Goal: Entertainment & Leisure: Consume media (video, audio)

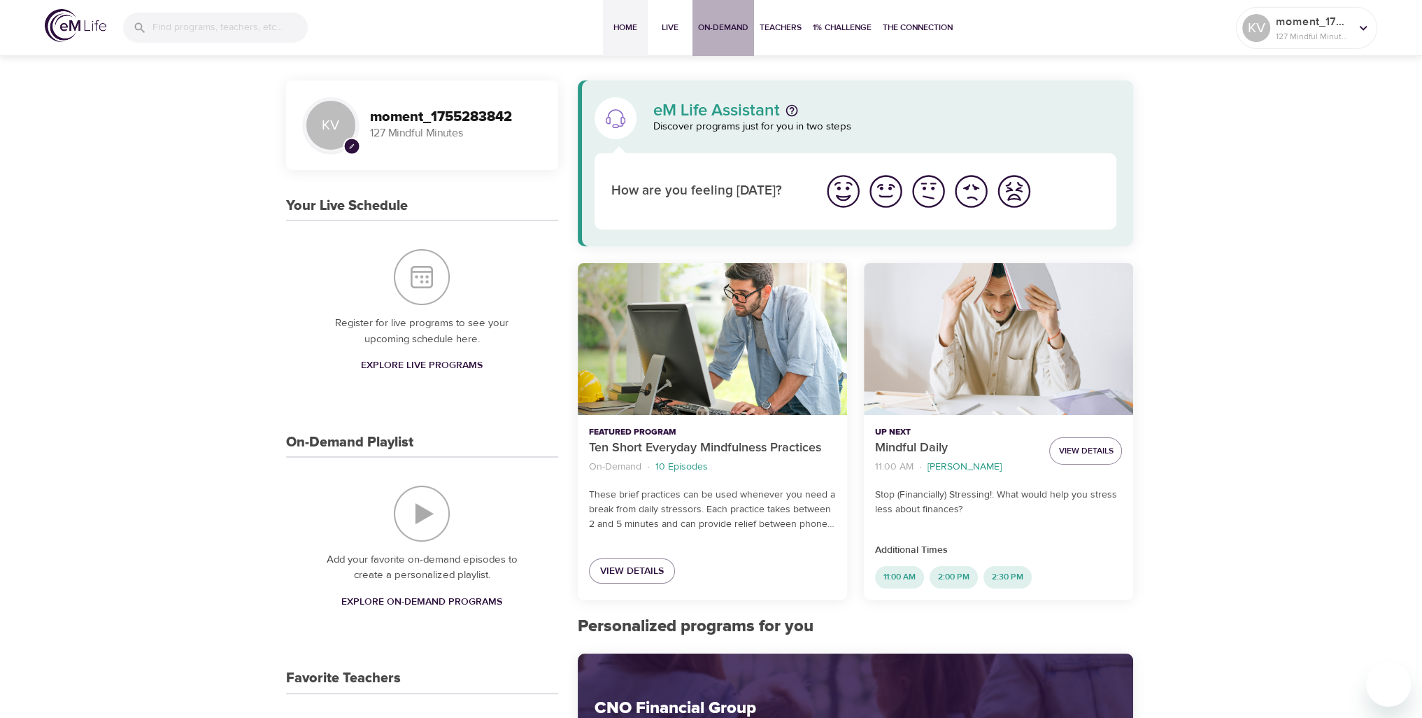
click at [711, 31] on span "On-Demand" at bounding box center [723, 27] width 50 height 15
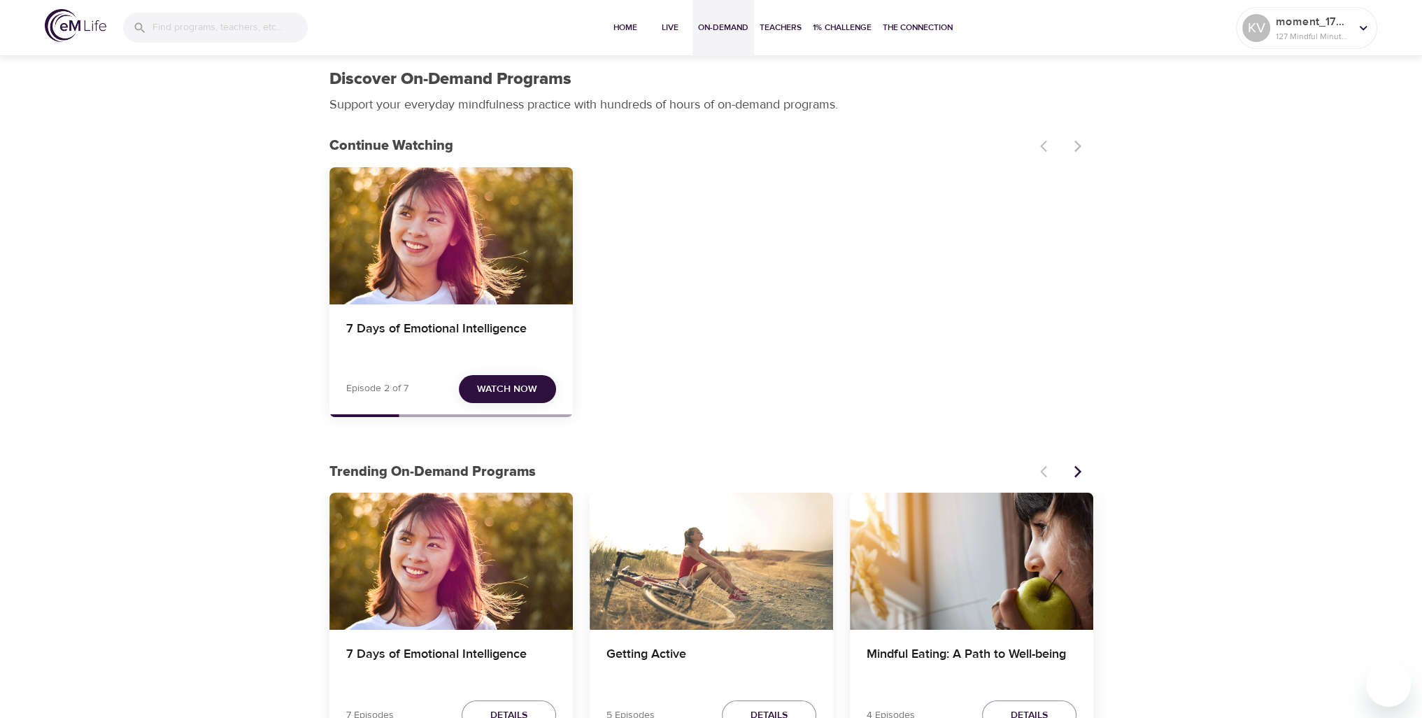
click at [515, 375] on button "Watch Now" at bounding box center [507, 389] width 97 height 29
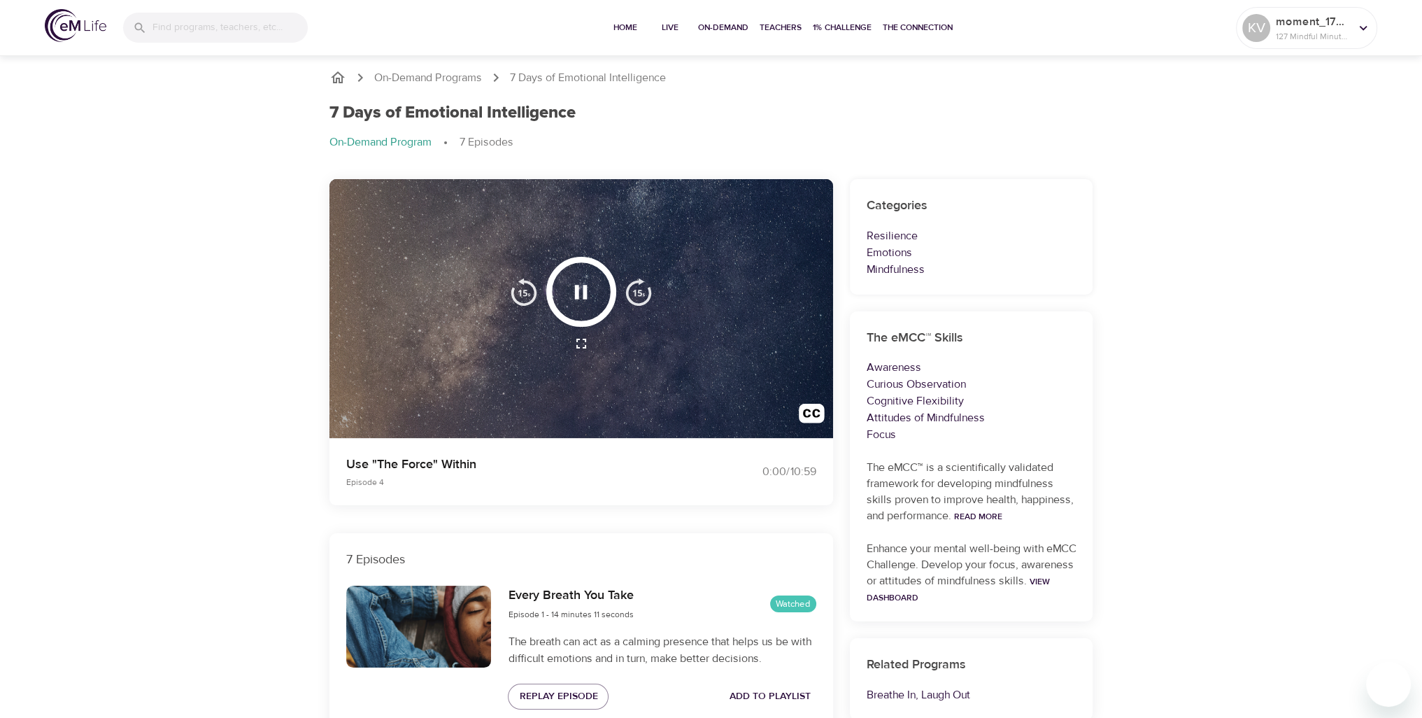
click at [333, 82] on icon "breadcrumb" at bounding box center [338, 77] width 14 height 12
